Goal: Information Seeking & Learning: Learn about a topic

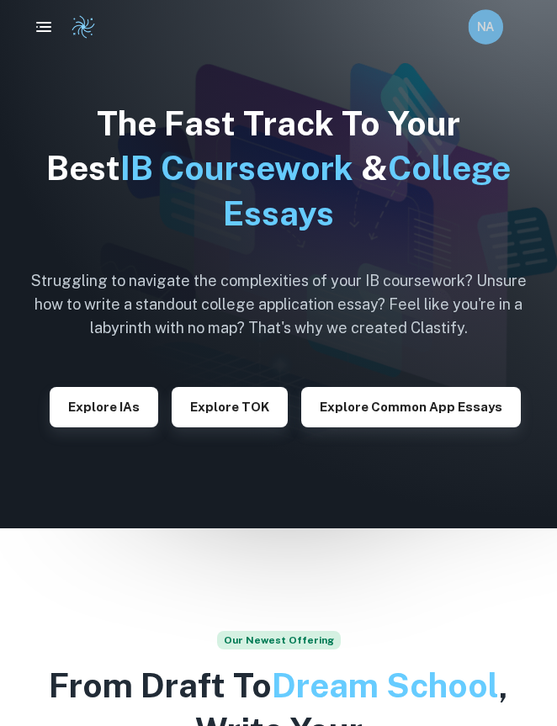
click at [477, 36] on h6 "NA" at bounding box center [485, 27] width 20 height 19
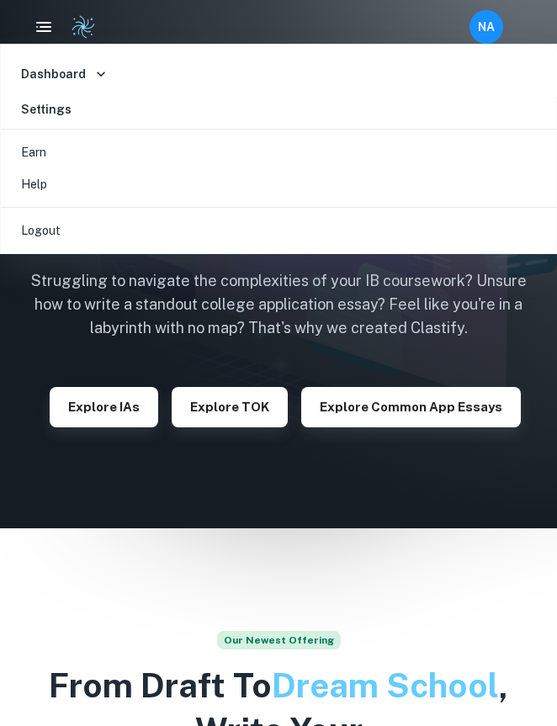
click at [483, 21] on div at bounding box center [278, 363] width 557 height 726
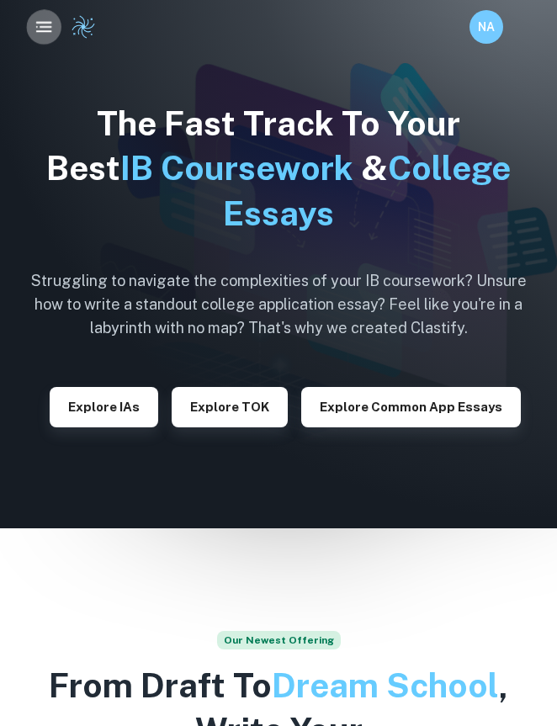
click at [34, 38] on button "button" at bounding box center [43, 26] width 35 height 35
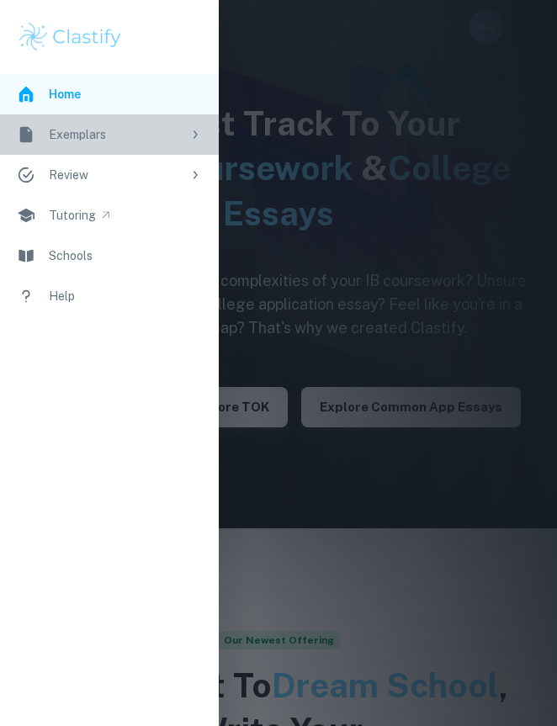
click at [188, 122] on link "Exemplars" at bounding box center [109, 134] width 219 height 40
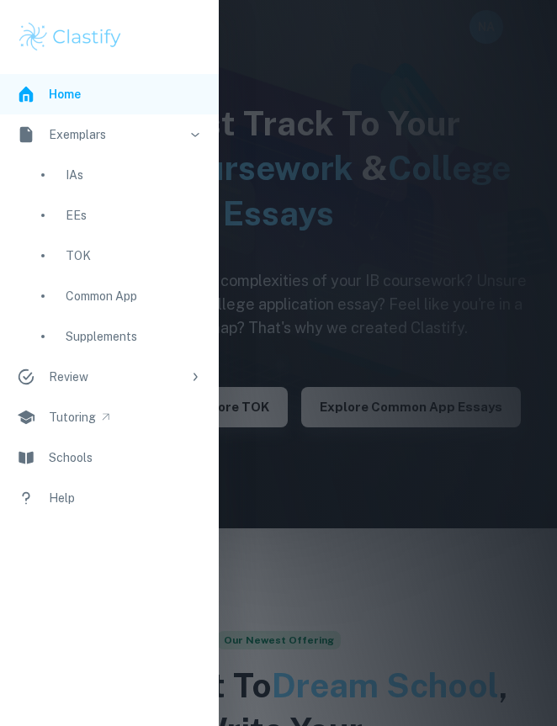
click at [85, 256] on div "TOK" at bounding box center [134, 255] width 136 height 18
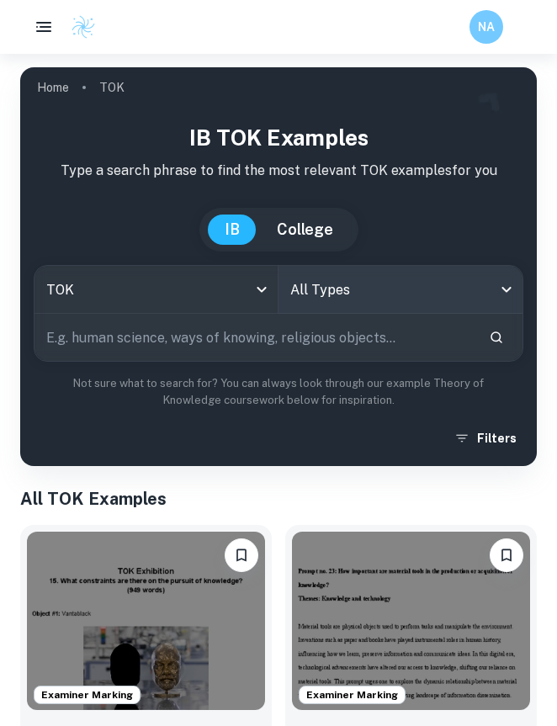
click at [374, 288] on body "We value your privacy We use cookies to enhance your browsing experience, serve…" at bounding box center [278, 417] width 557 height 726
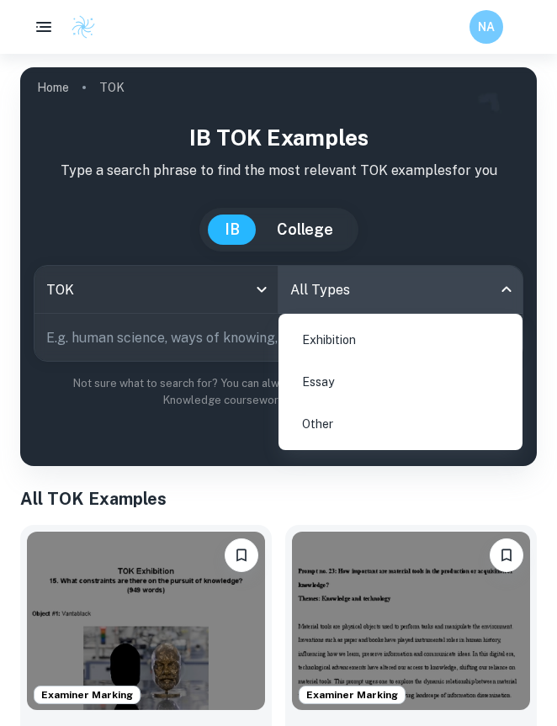
click at [335, 387] on li "Essay" at bounding box center [400, 381] width 230 height 39
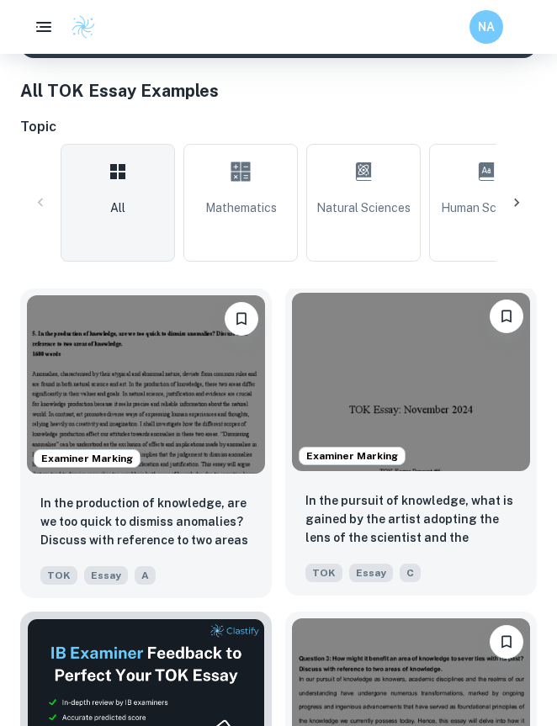
scroll to position [435, 0]
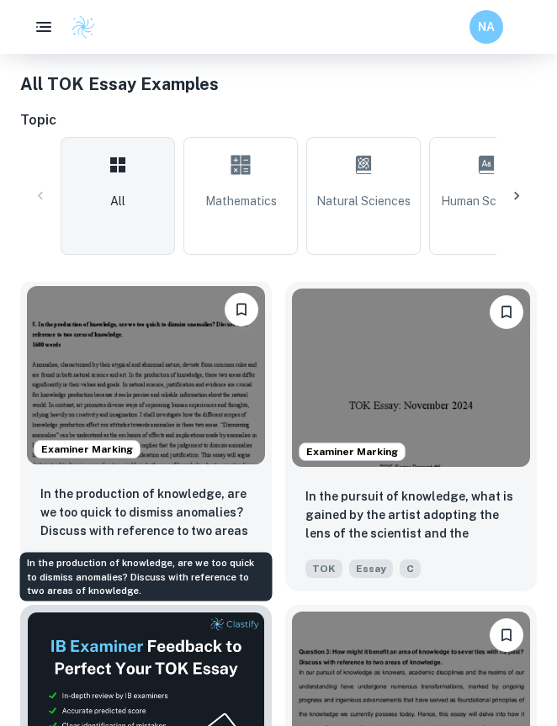
click at [246, 522] on p "In the production of knowledge, are we too quick to dismiss anomalies? Discuss …" at bounding box center [145, 512] width 211 height 57
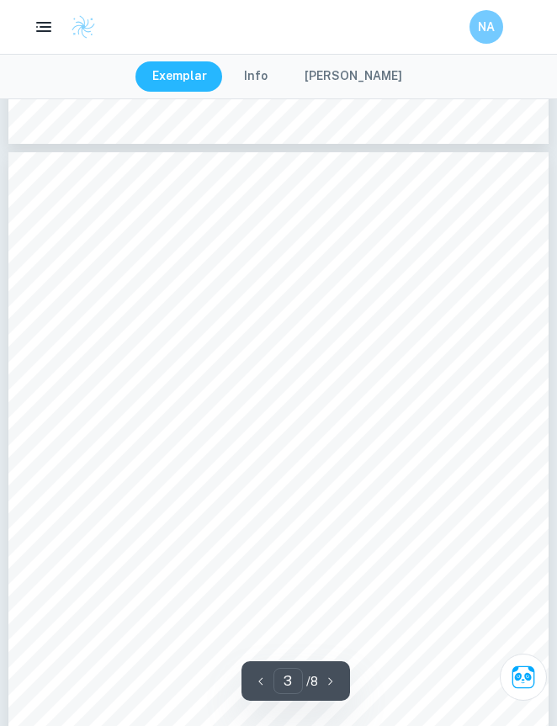
scroll to position [1474, 0]
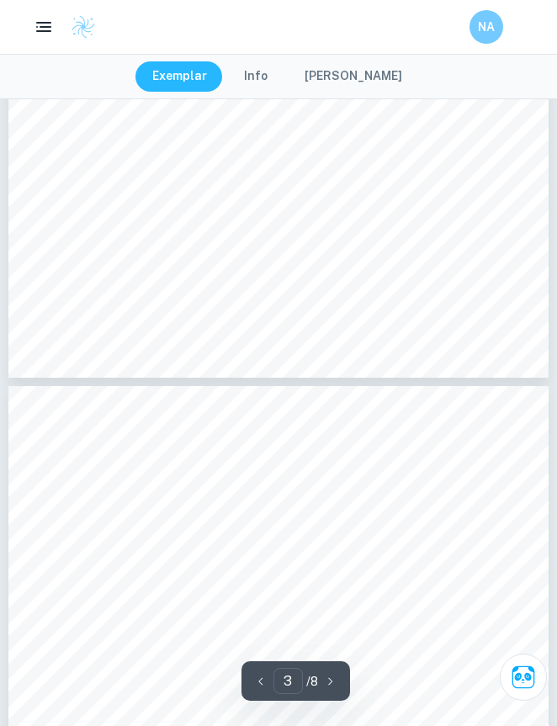
type input "2"
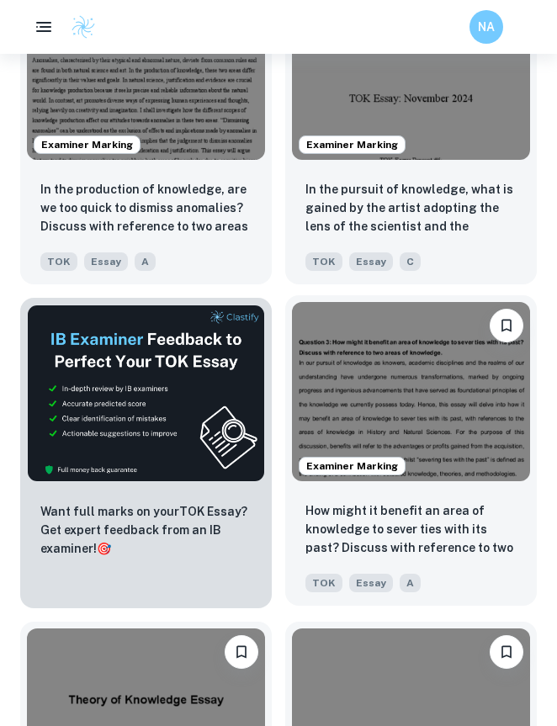
scroll to position [806, 0]
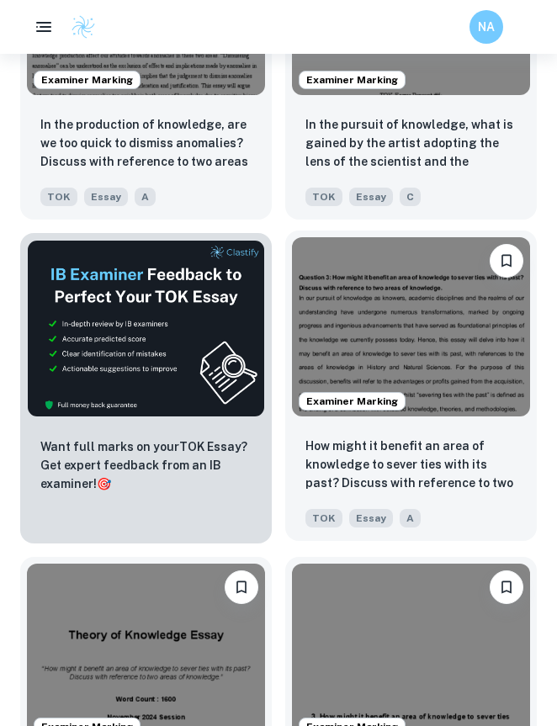
click at [330, 328] on img at bounding box center [411, 326] width 238 height 178
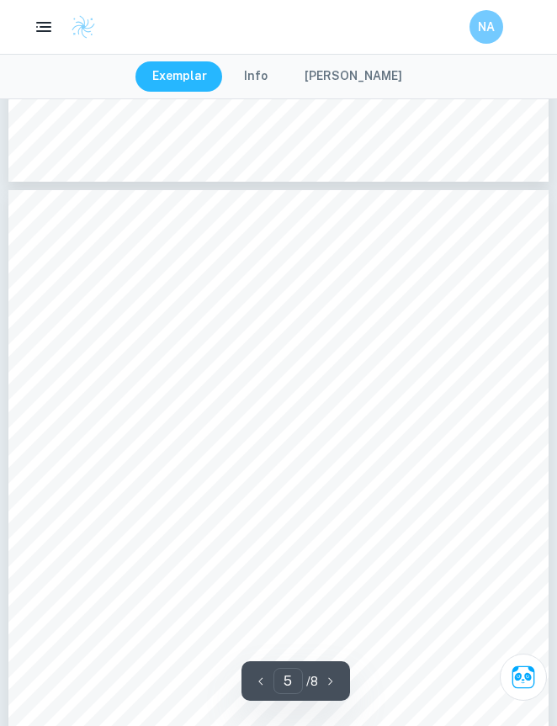
scroll to position [3101, 0]
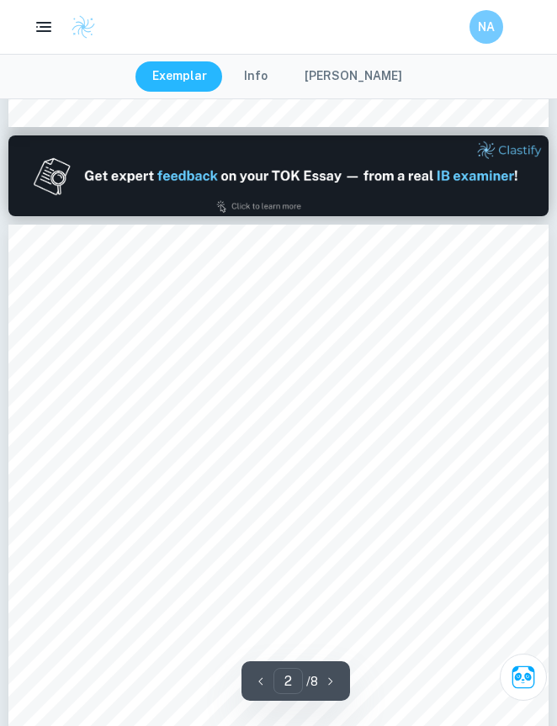
type input "1"
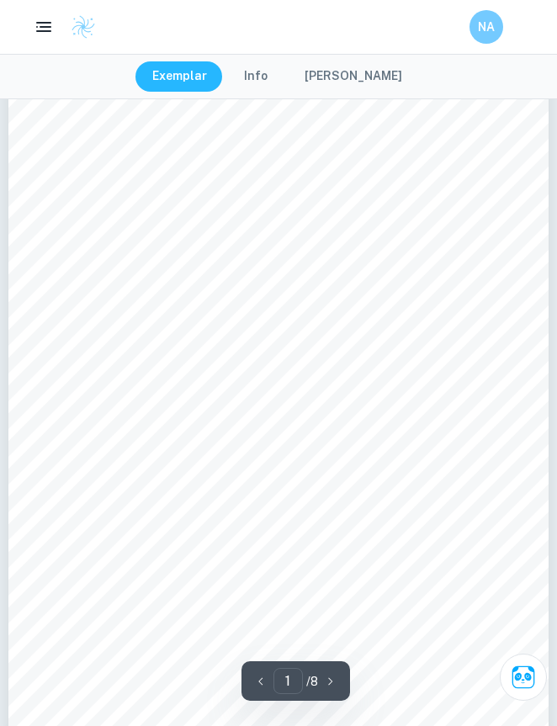
click at [347, 69] on button "[PERSON_NAME]" at bounding box center [353, 76] width 131 height 30
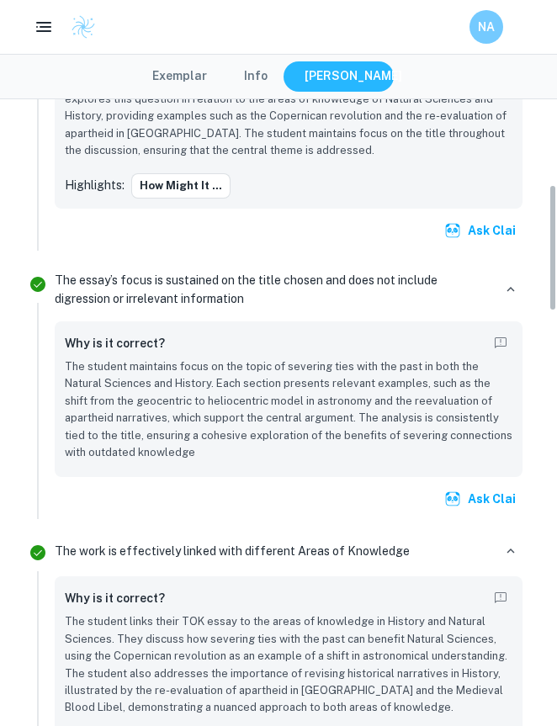
scroll to position [537, 0]
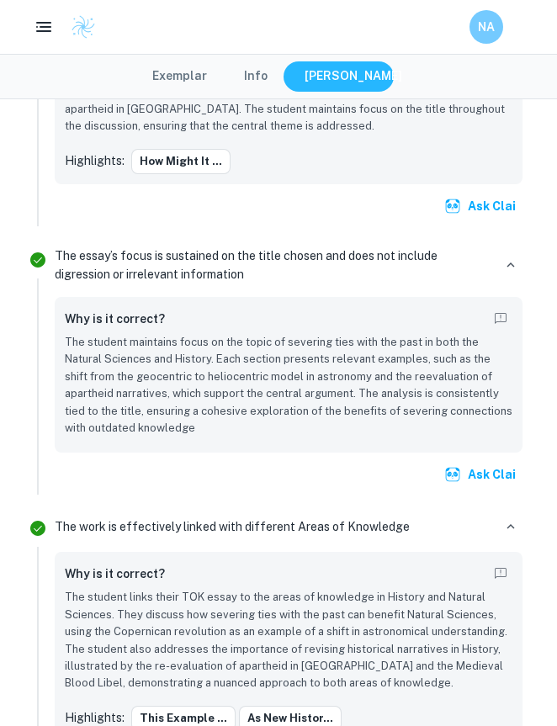
click at [0, 0] on html "We value your privacy We use cookies to enhance your browsing experience, serve…" at bounding box center [278, 232] width 557 height 726
